Goal: Use online tool/utility: Utilize a website feature to perform a specific function

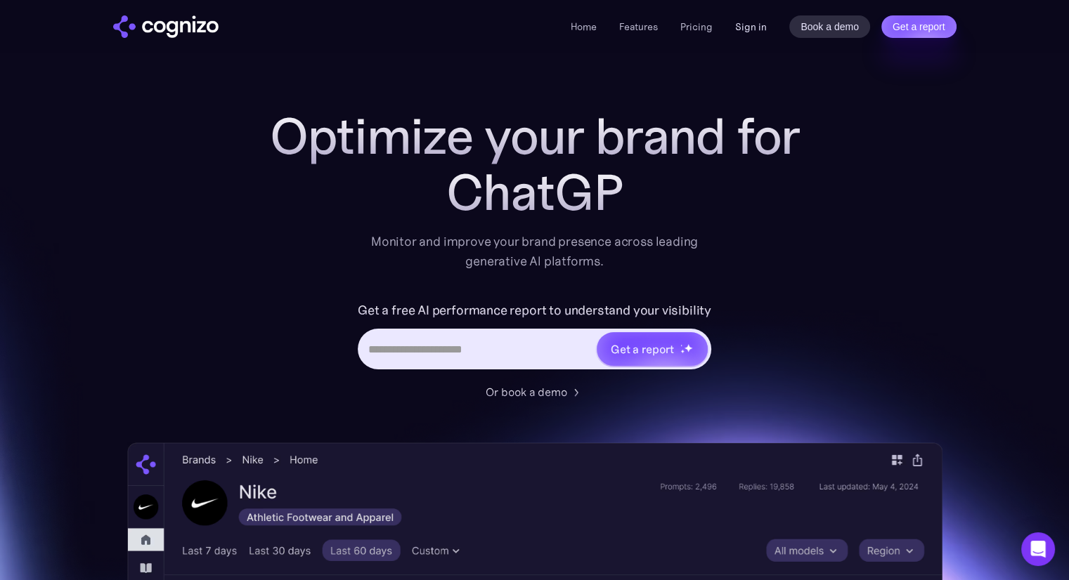
click at [736, 30] on link "Sign in" at bounding box center [751, 26] width 32 height 17
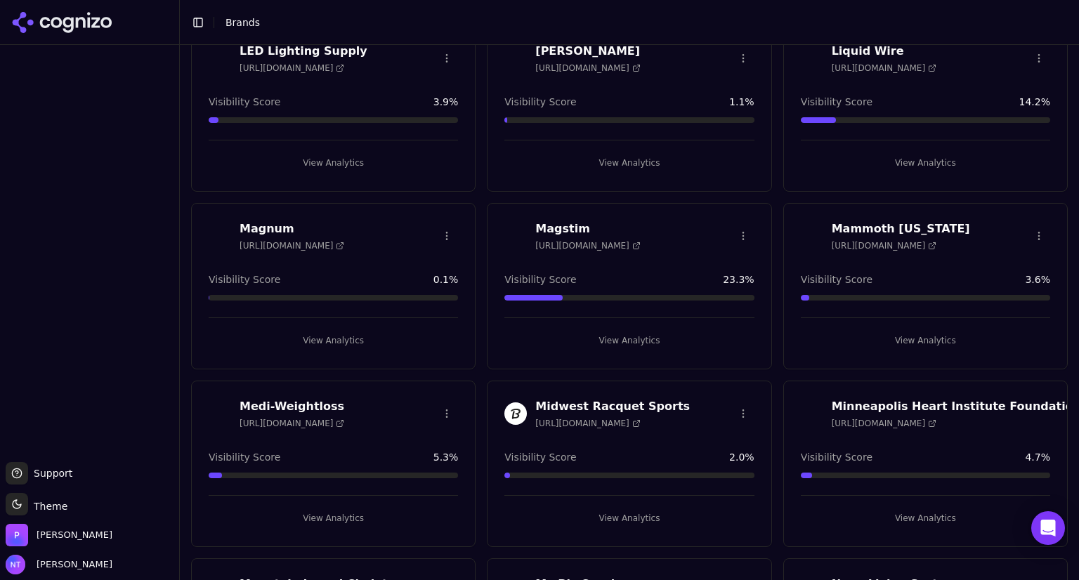
scroll to position [2515, 0]
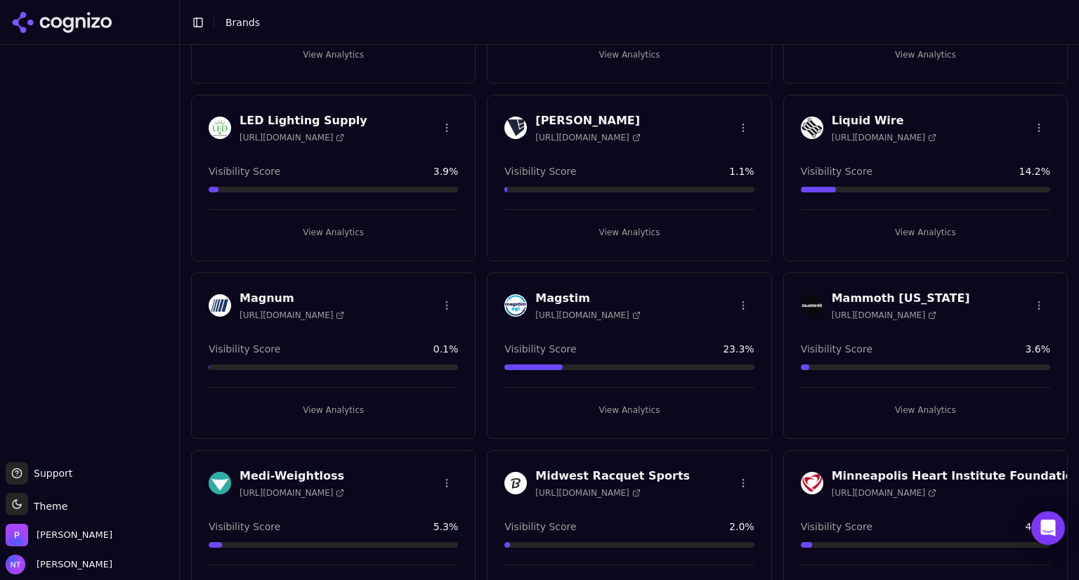
click at [888, 290] on h3 "Mammoth New York" at bounding box center [901, 298] width 138 height 17
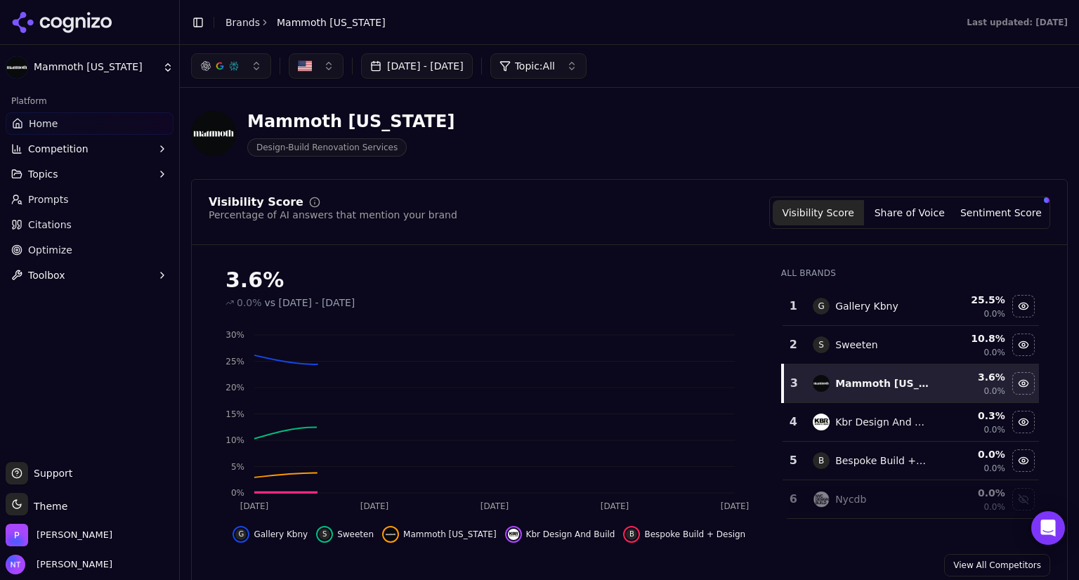
click at [149, 278] on button "Toolbox" at bounding box center [90, 275] width 168 height 22
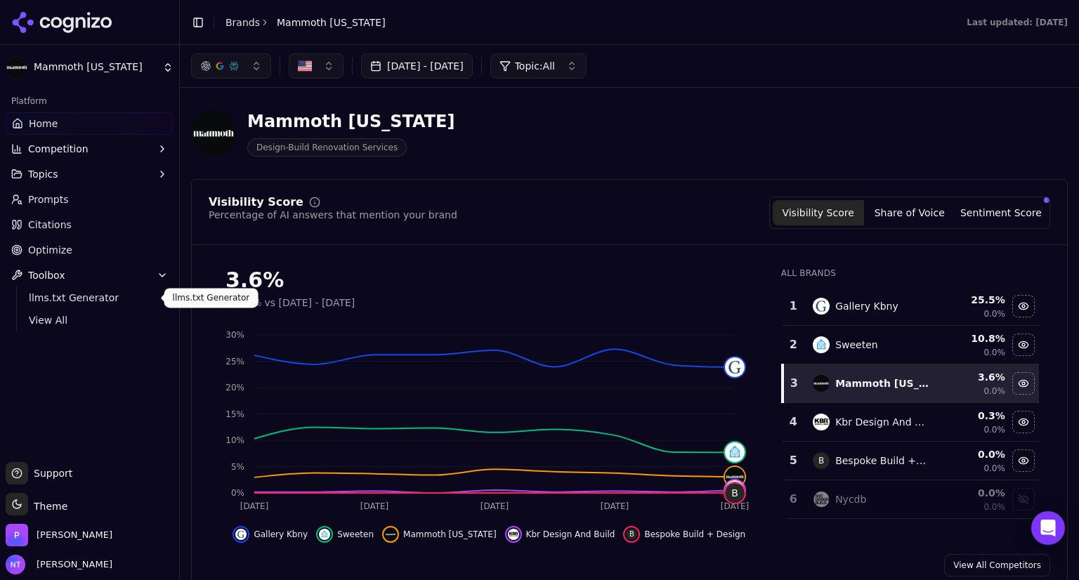
click at [83, 296] on span "llms.txt Generator" at bounding box center [90, 298] width 122 height 14
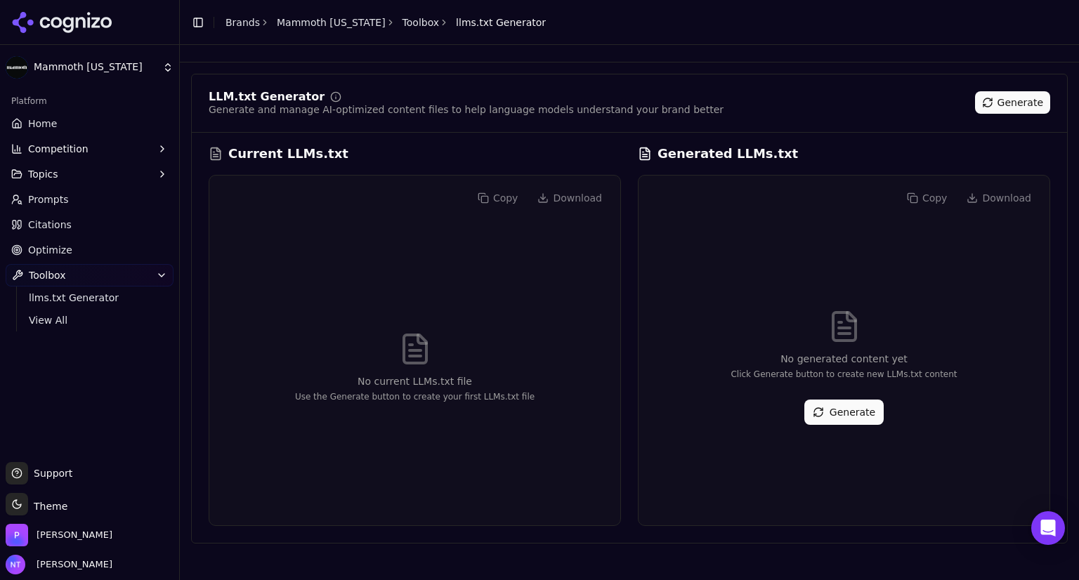
click at [840, 416] on button "Generate" at bounding box center [844, 412] width 79 height 25
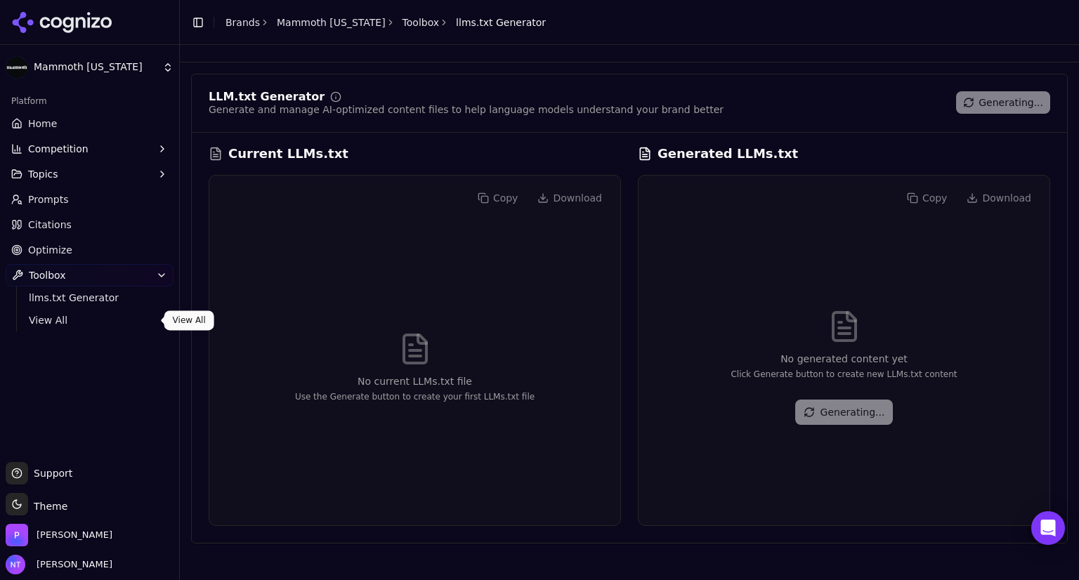
click at [50, 320] on span "View All" at bounding box center [90, 320] width 122 height 14
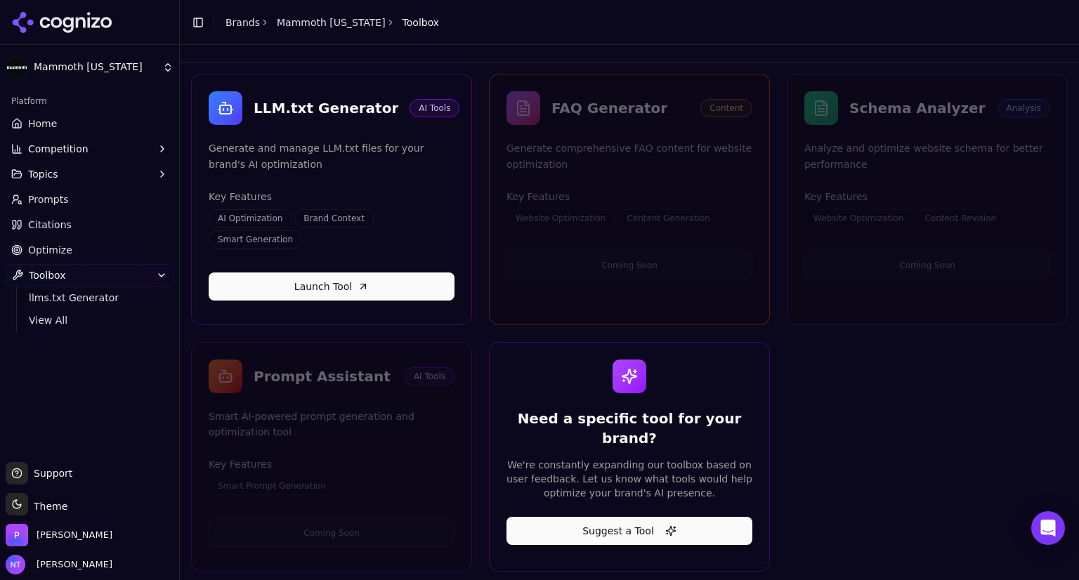
click at [58, 252] on span "Optimize" at bounding box center [50, 250] width 44 height 14
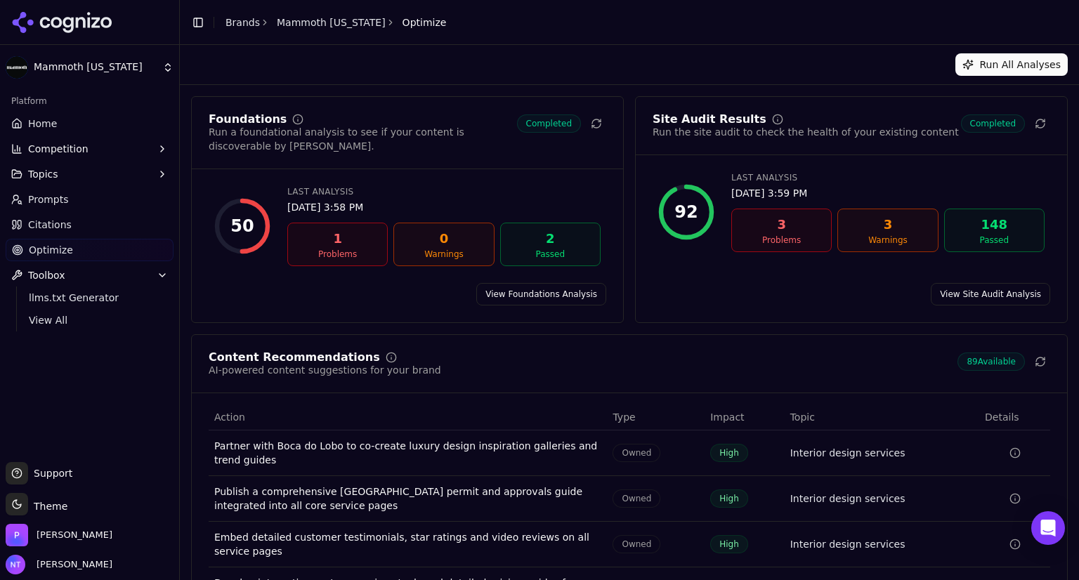
click at [992, 283] on link "View Site Audit Analysis" at bounding box center [990, 294] width 119 height 22
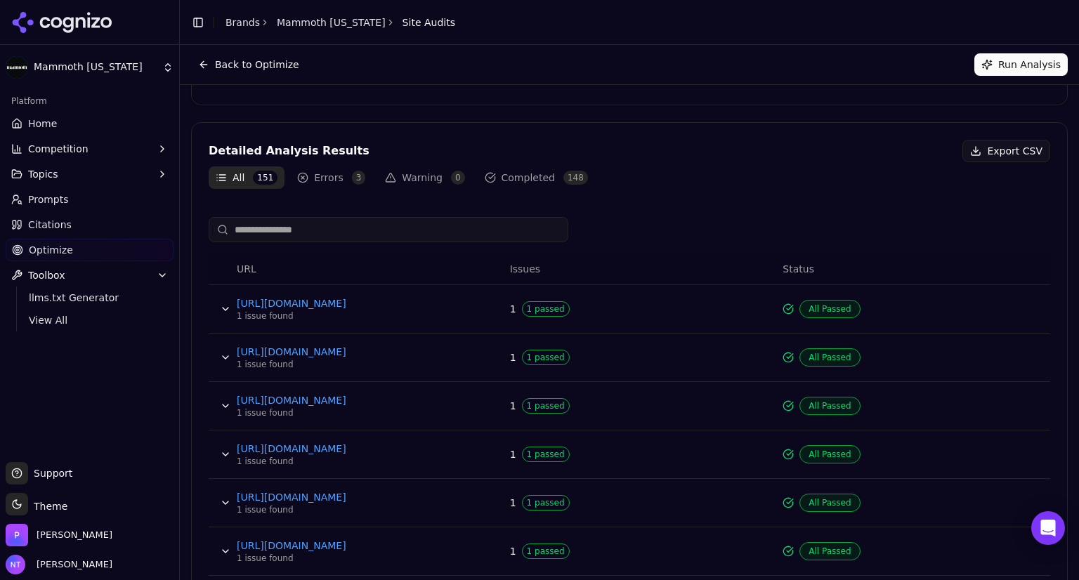
scroll to position [374, 0]
click at [327, 176] on button "Errors 3" at bounding box center [331, 178] width 82 height 22
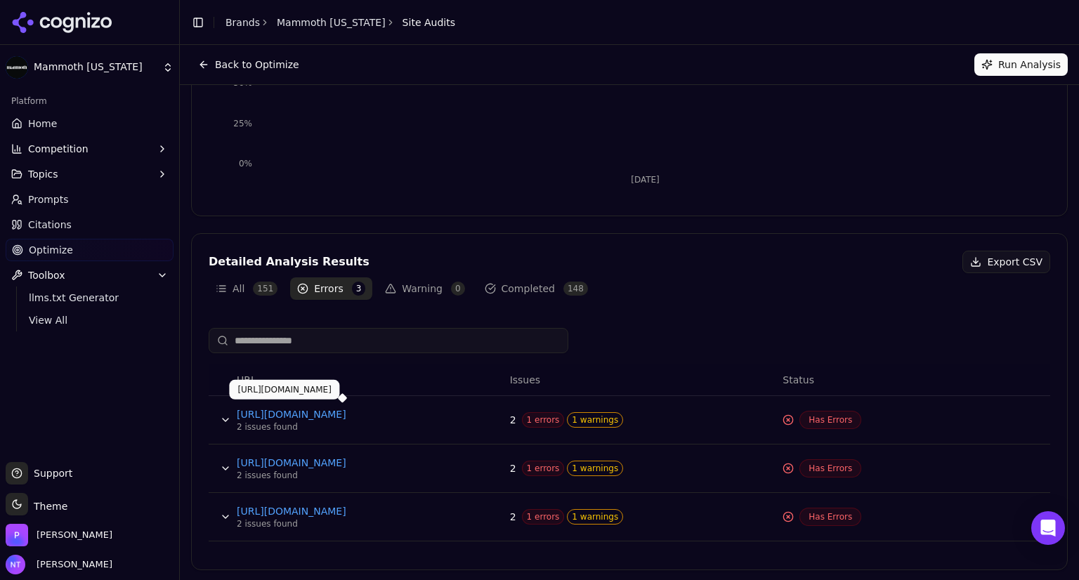
click at [350, 411] on link "https://portal.mammothnewyork.com/login?step=signIn" at bounding box center [342, 415] width 211 height 14
click at [564, 282] on span "148" at bounding box center [576, 289] width 25 height 14
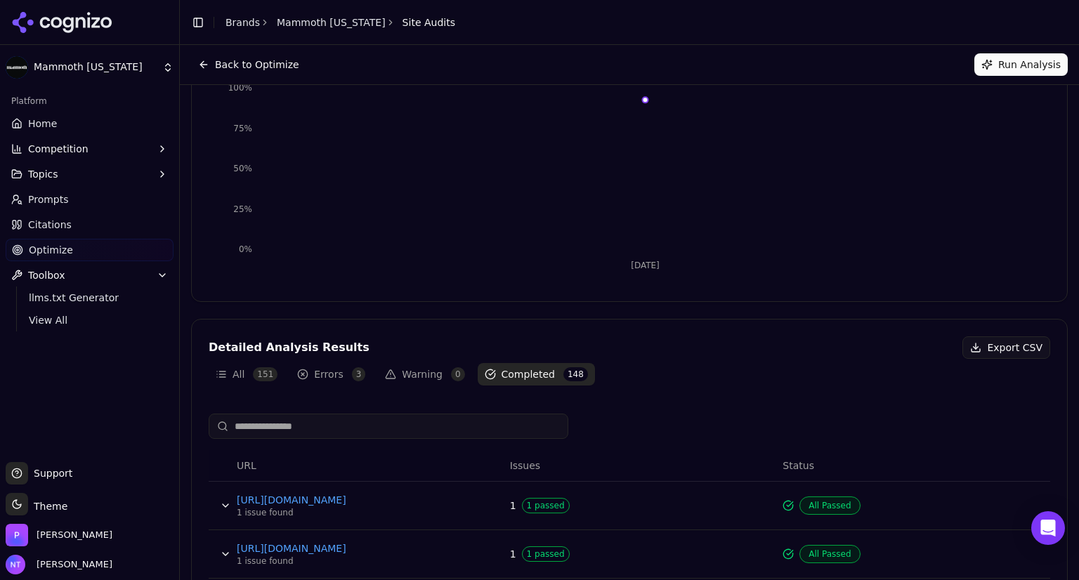
scroll to position [0, 0]
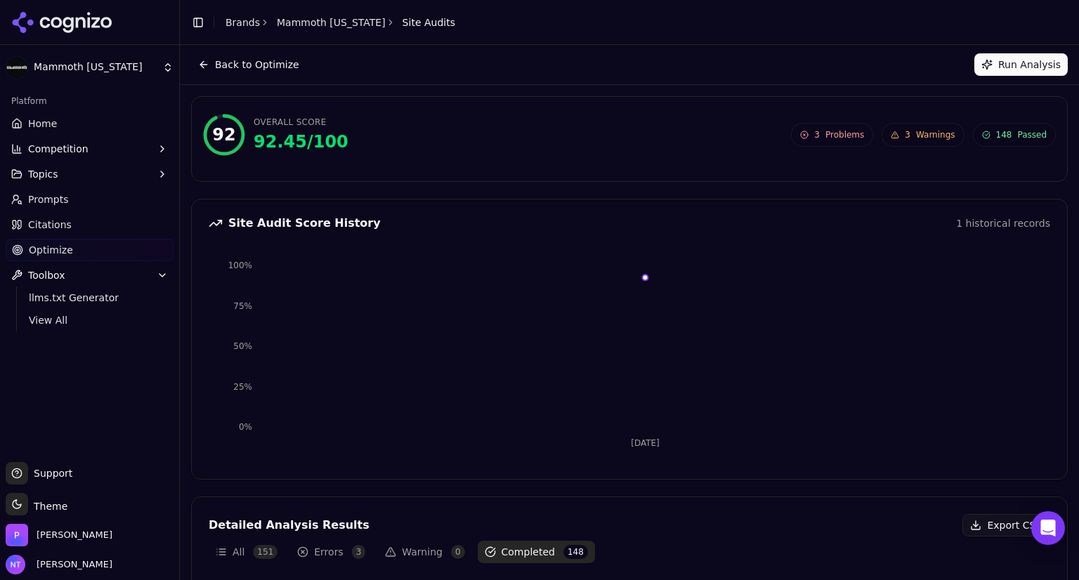
click at [836, 133] on span "Problems" at bounding box center [845, 134] width 39 height 11
click at [1001, 64] on button "Run Analysis" at bounding box center [1021, 64] width 93 height 22
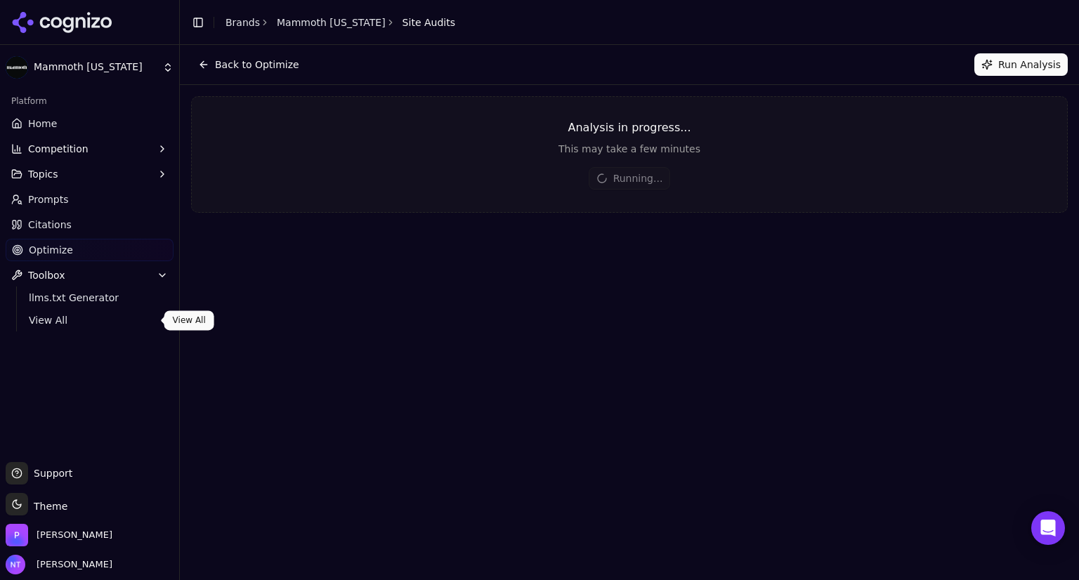
click at [47, 314] on span "View All" at bounding box center [90, 320] width 122 height 14
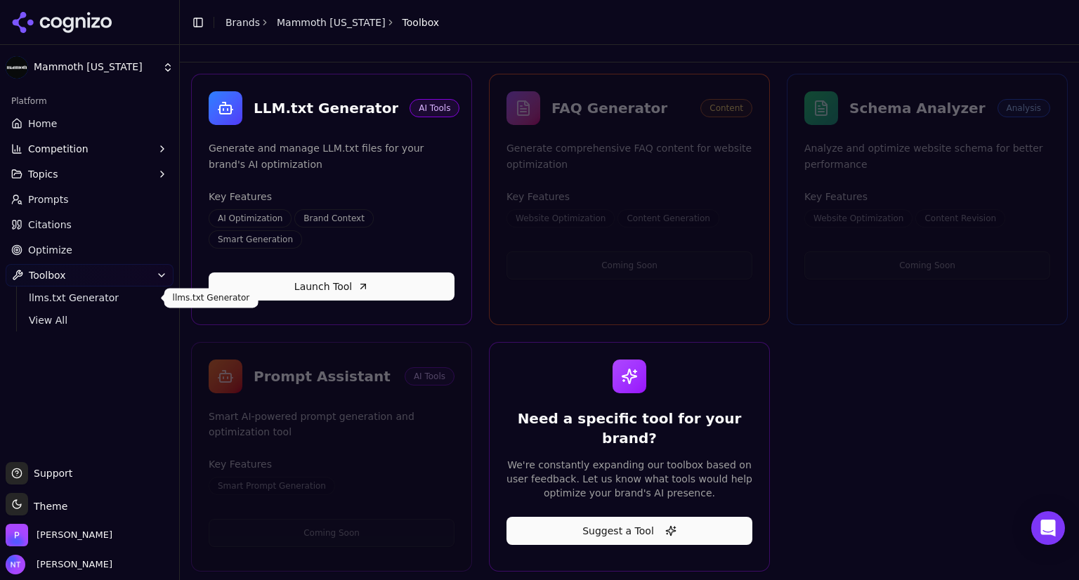
click at [60, 301] on span "llms.txt Generator" at bounding box center [90, 298] width 122 height 14
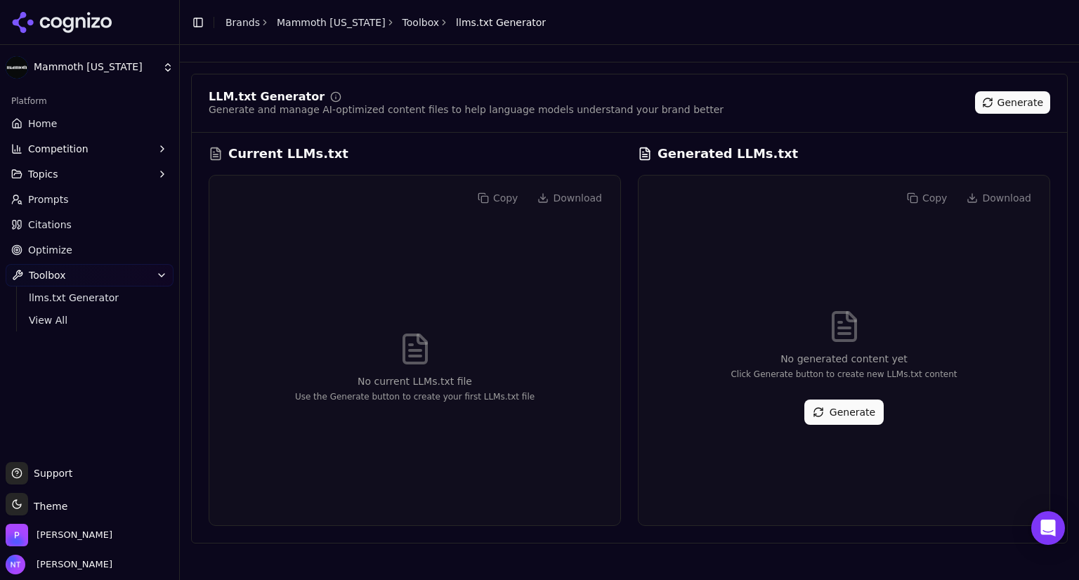
click at [832, 420] on button "Generate" at bounding box center [844, 412] width 79 height 25
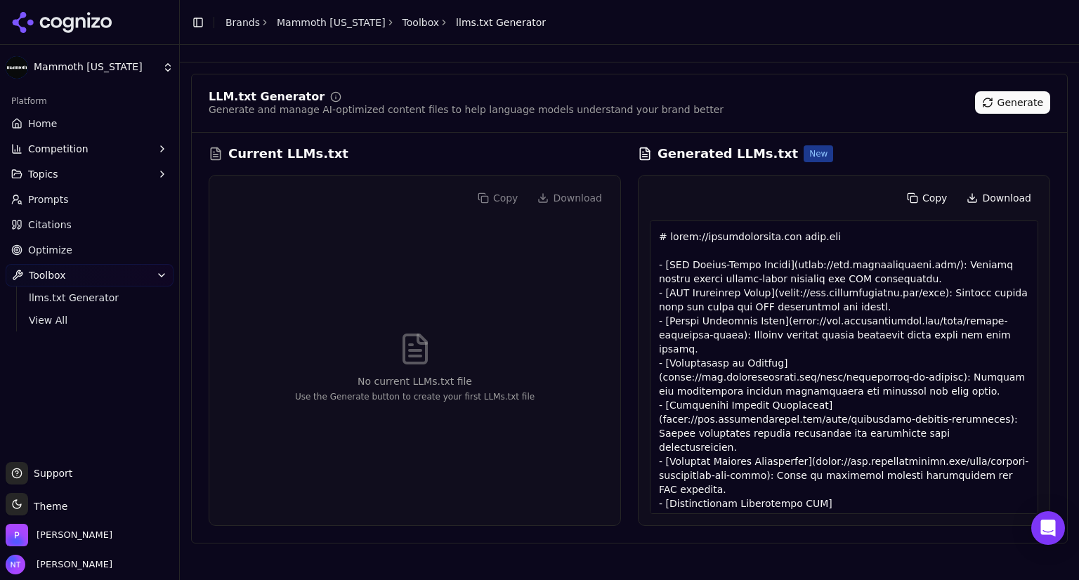
click at [990, 194] on button "Download" at bounding box center [999, 198] width 79 height 22
click at [56, 122] on link "Home" at bounding box center [90, 123] width 168 height 22
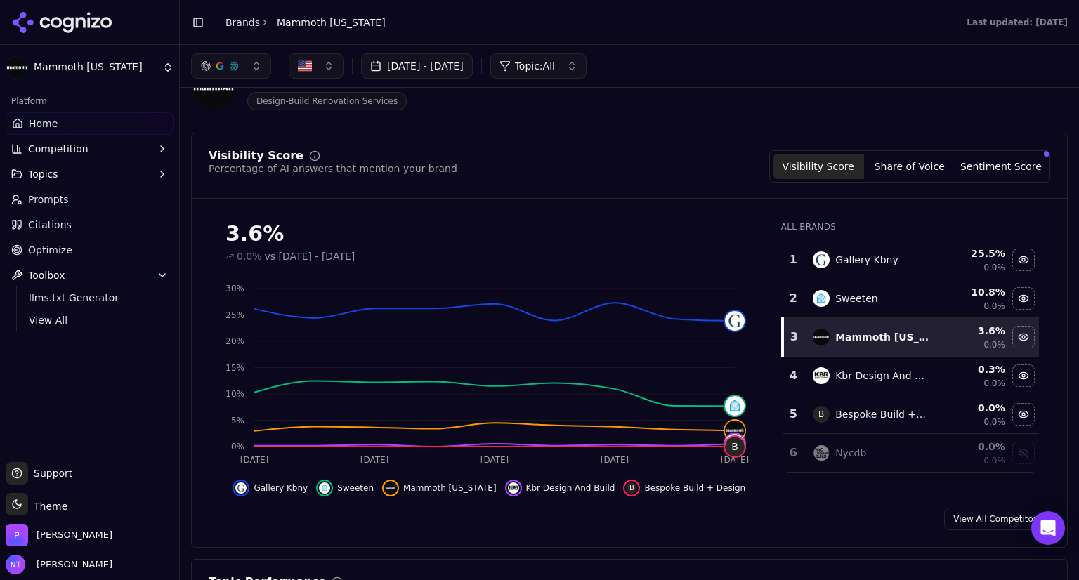
scroll to position [48, 0]
drag, startPoint x: 535, startPoint y: 188, endPoint x: 528, endPoint y: 141, distance: 47.7
click at [528, 141] on div "Visibility Score Percentage of AI answers that mention your brand Visibility Sc…" at bounding box center [629, 338] width 877 height 415
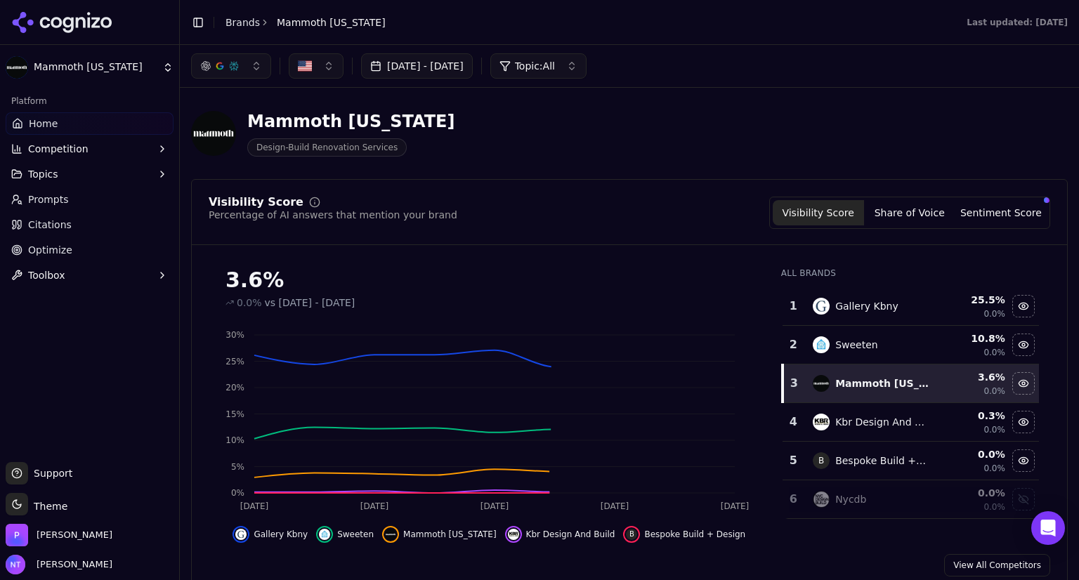
click at [912, 202] on button "Share of Voice" at bounding box center [909, 212] width 91 height 25
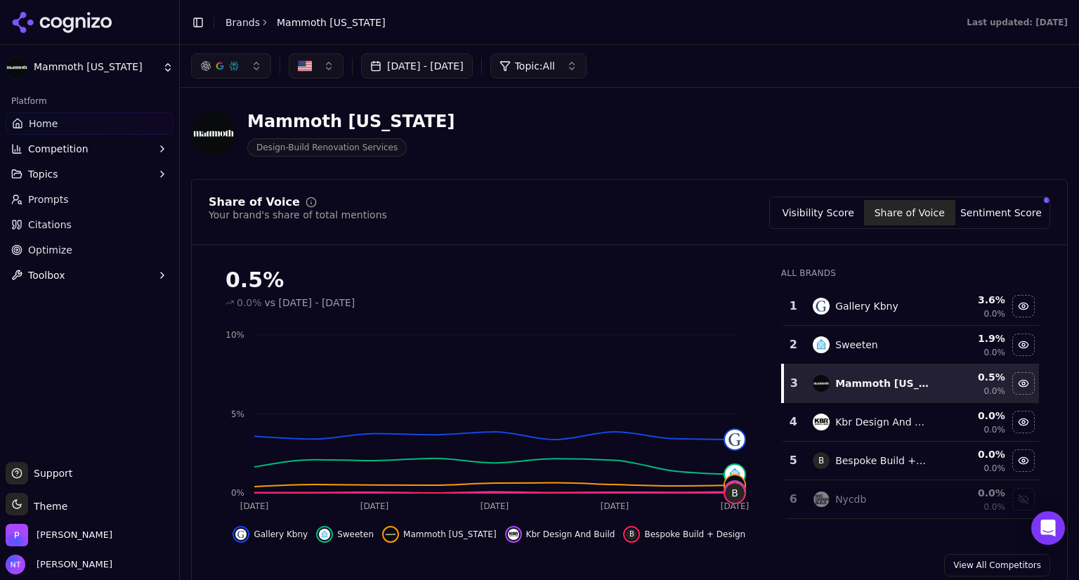
drag, startPoint x: 727, startPoint y: 155, endPoint x: 616, endPoint y: 178, distance: 114.1
click at [616, 178] on header "Mammoth New York Design-Build Renovation Services" at bounding box center [629, 139] width 877 height 80
click at [821, 212] on button "Visibility Score" at bounding box center [818, 212] width 91 height 25
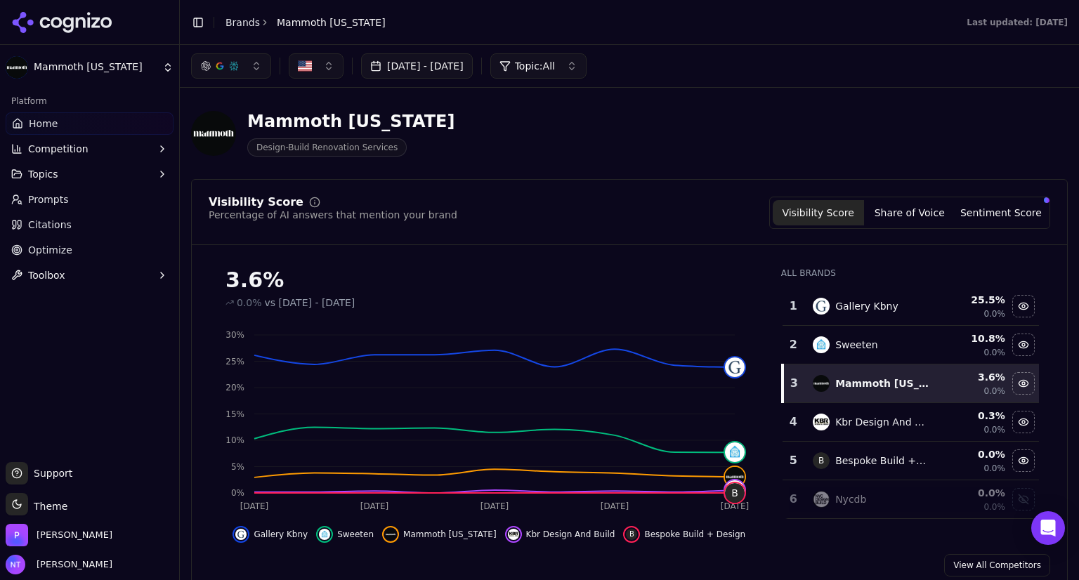
click at [950, 212] on button "Share of Voice" at bounding box center [909, 212] width 91 height 25
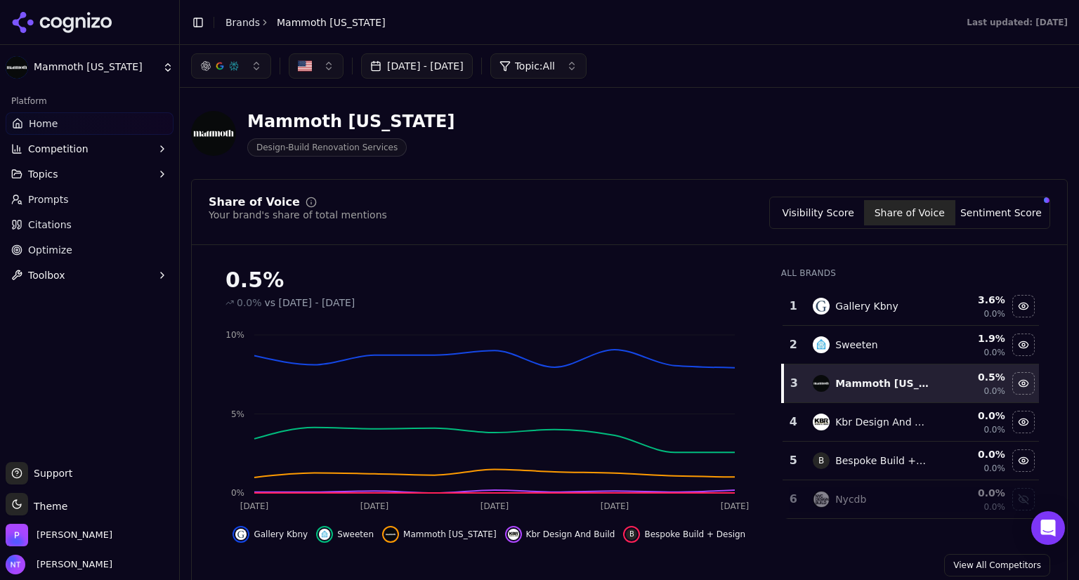
click at [978, 212] on button "Sentiment Score" at bounding box center [1001, 212] width 91 height 25
